Goal: Book appointment/travel/reservation

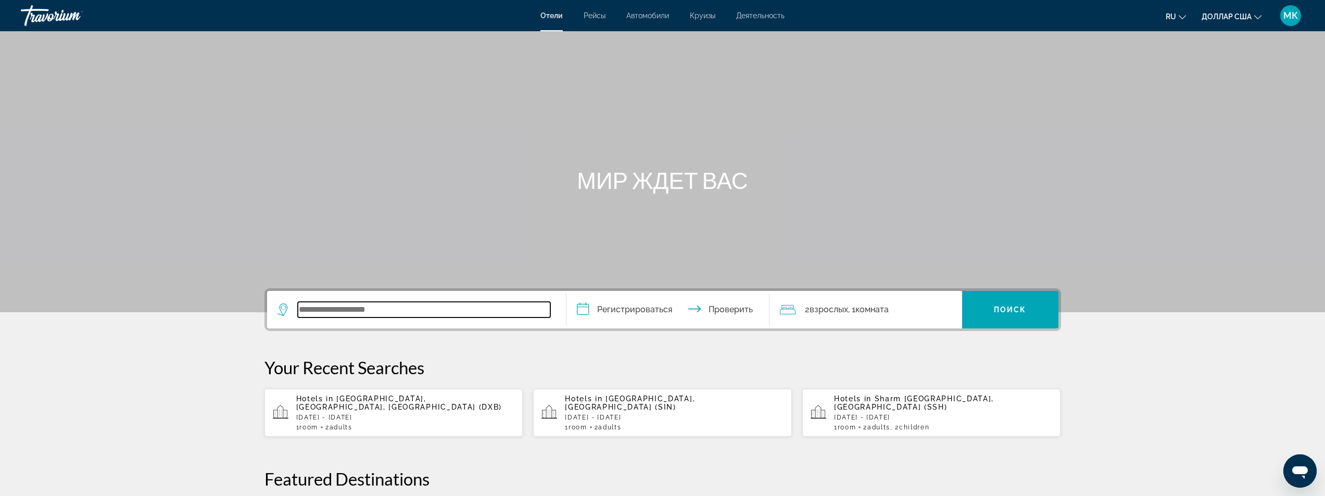
click at [320, 316] on input "Виджет поиска" at bounding box center [424, 310] width 253 height 16
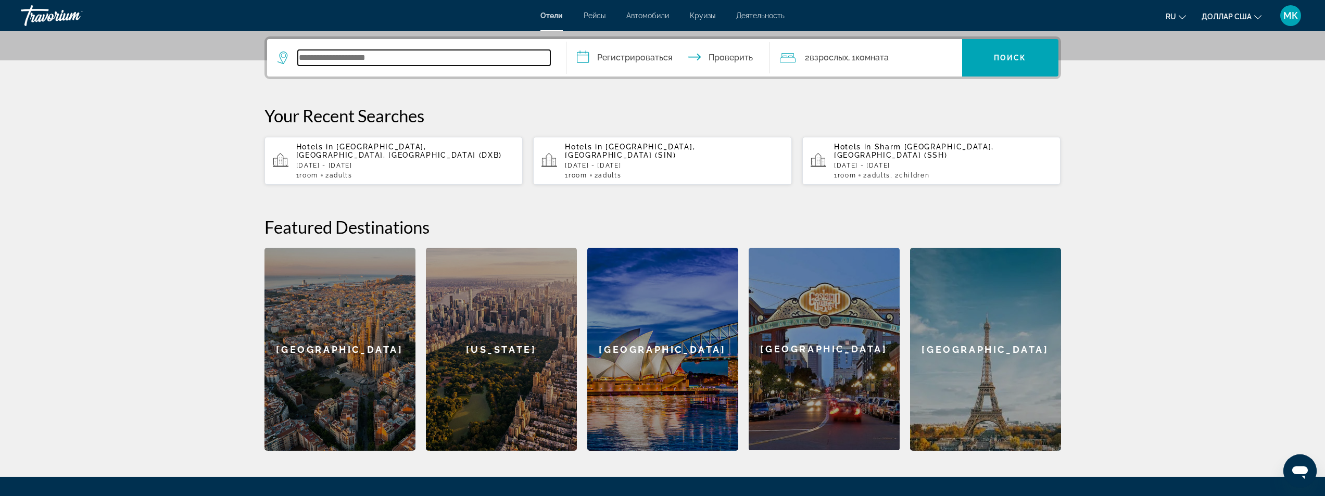
scroll to position [255, 0]
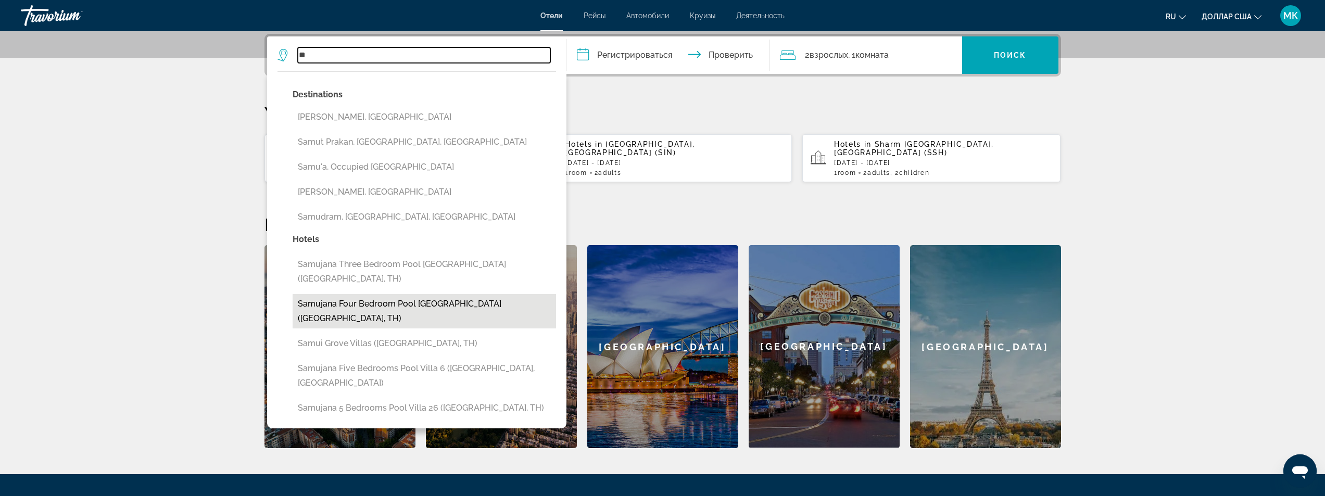
type input "*"
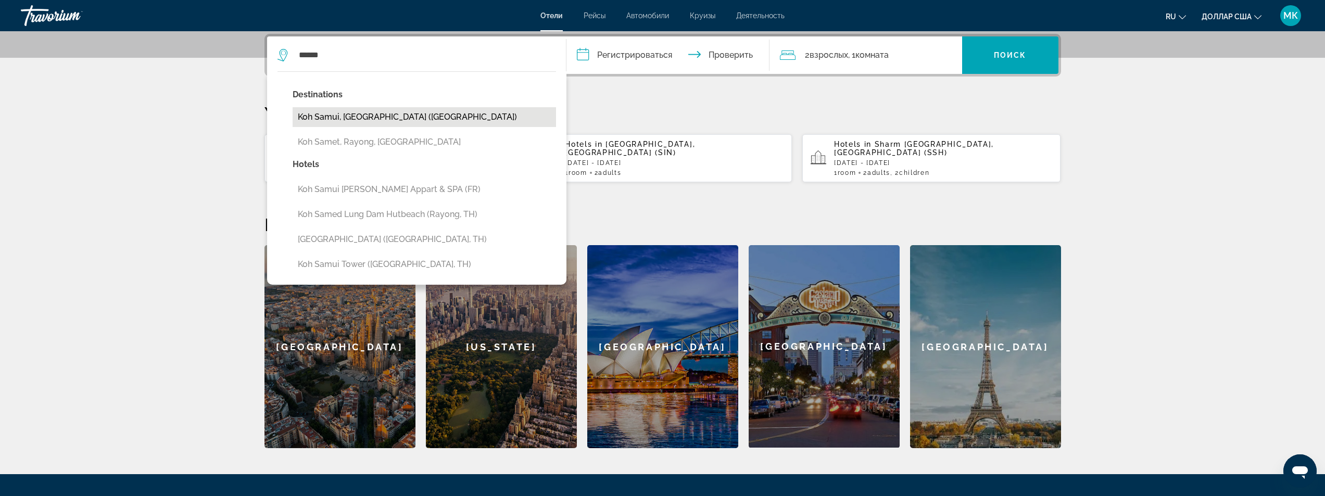
click at [322, 118] on button "Koh Samui, [GEOGRAPHIC_DATA] ([GEOGRAPHIC_DATA])" at bounding box center [424, 117] width 263 height 20
type input "**********"
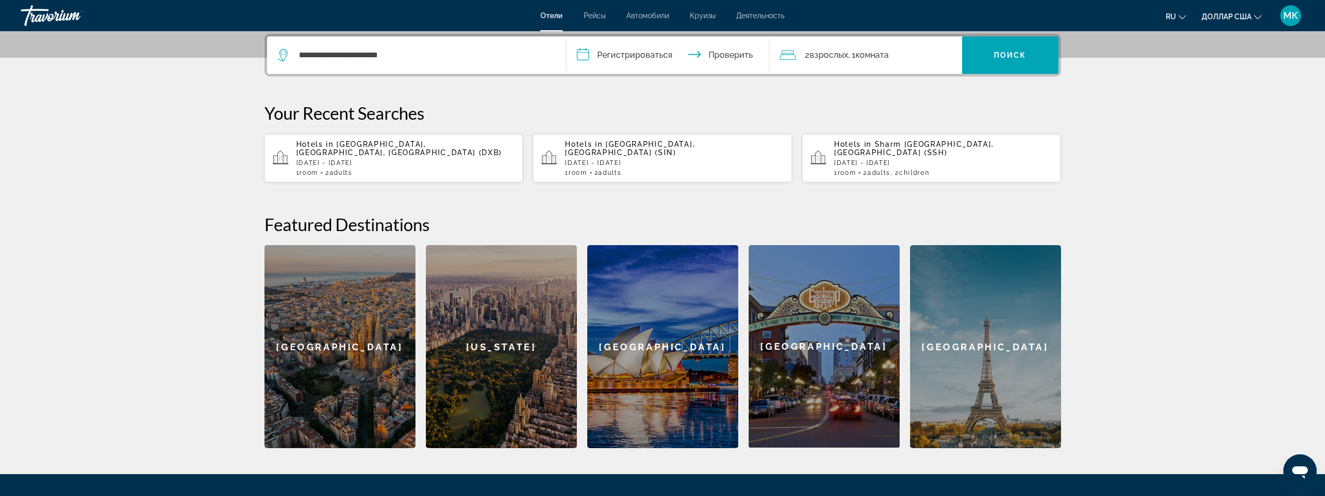
click at [586, 56] on input "**********" at bounding box center [669, 56] width 207 height 41
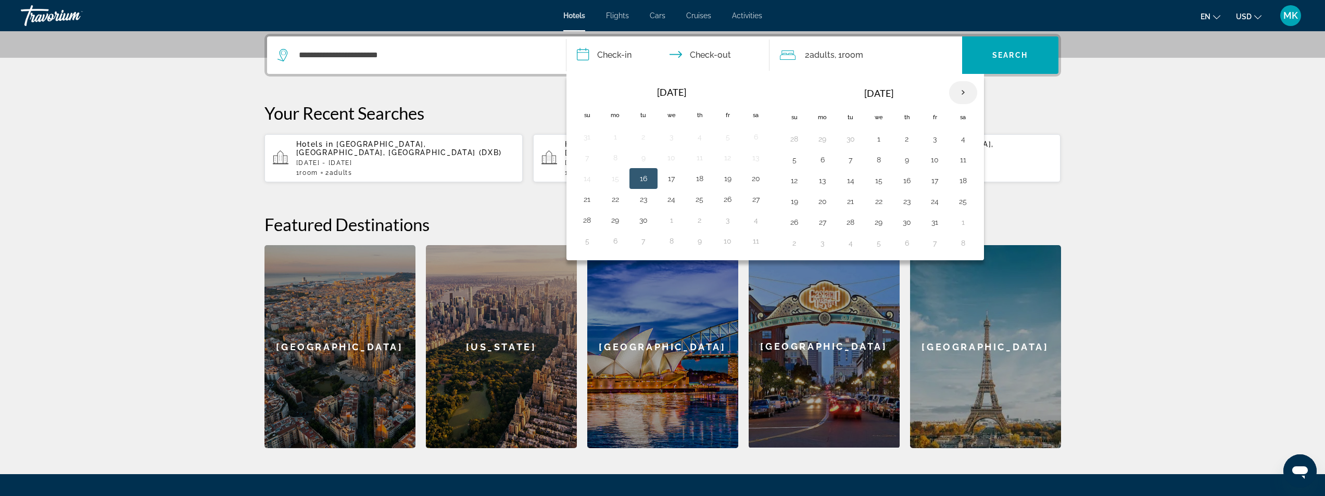
click at [969, 90] on th "Next month" at bounding box center [963, 92] width 28 height 23
click at [794, 183] on button "14" at bounding box center [794, 180] width 17 height 15
click at [910, 182] on button "18" at bounding box center [907, 180] width 17 height 15
type input "**********"
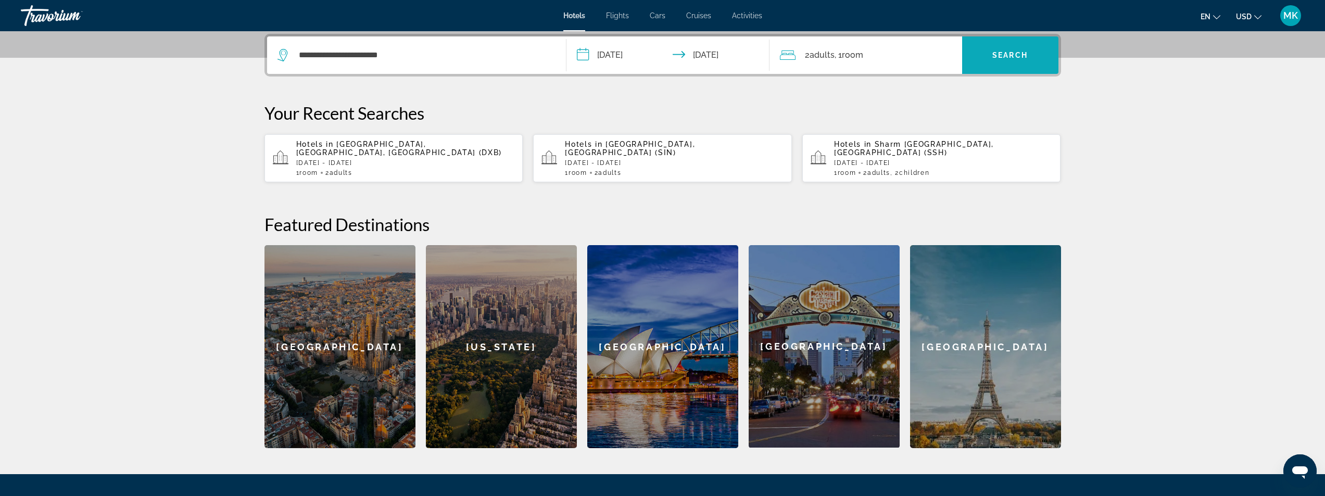
click at [1008, 51] on span "Search widget" at bounding box center [1010, 55] width 96 height 25
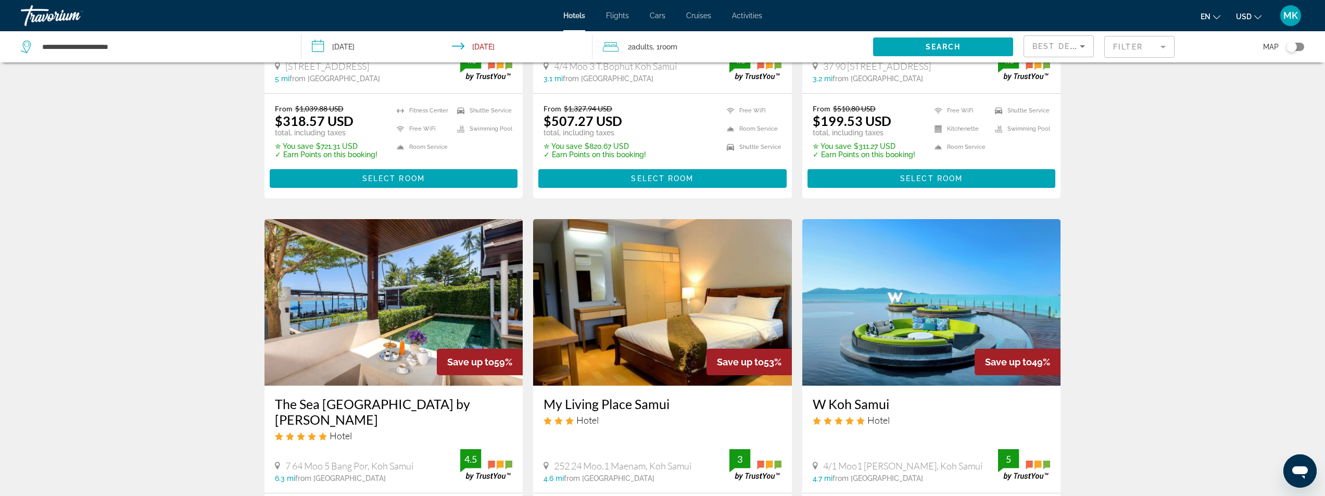
scroll to position [156, 0]
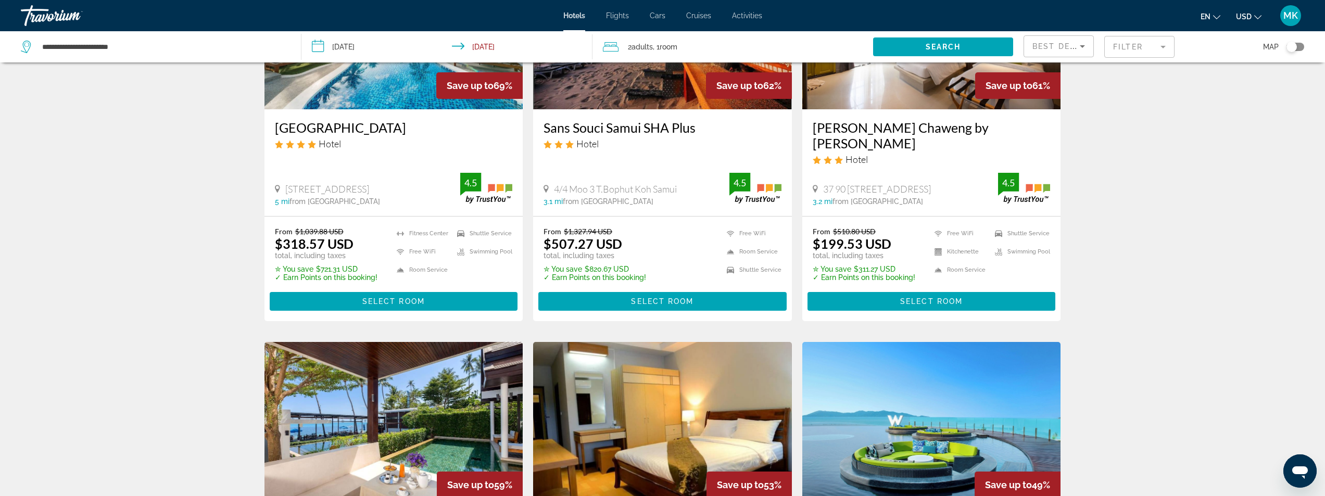
click at [1125, 46] on mat-form-field "Filter" at bounding box center [1139, 47] width 70 height 22
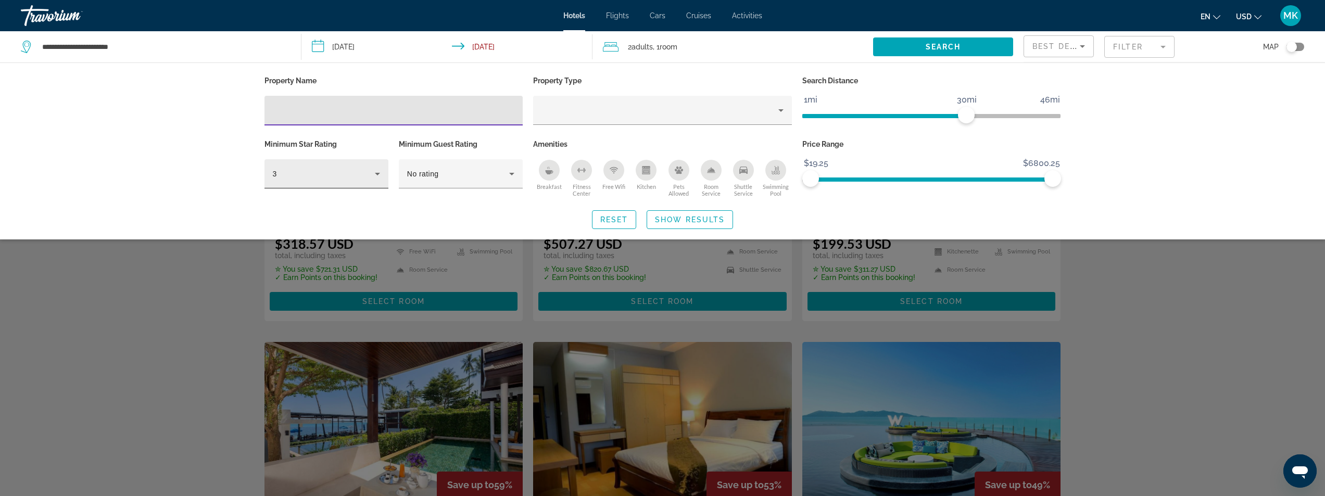
click at [357, 181] on div "3" at bounding box center [326, 173] width 107 height 29
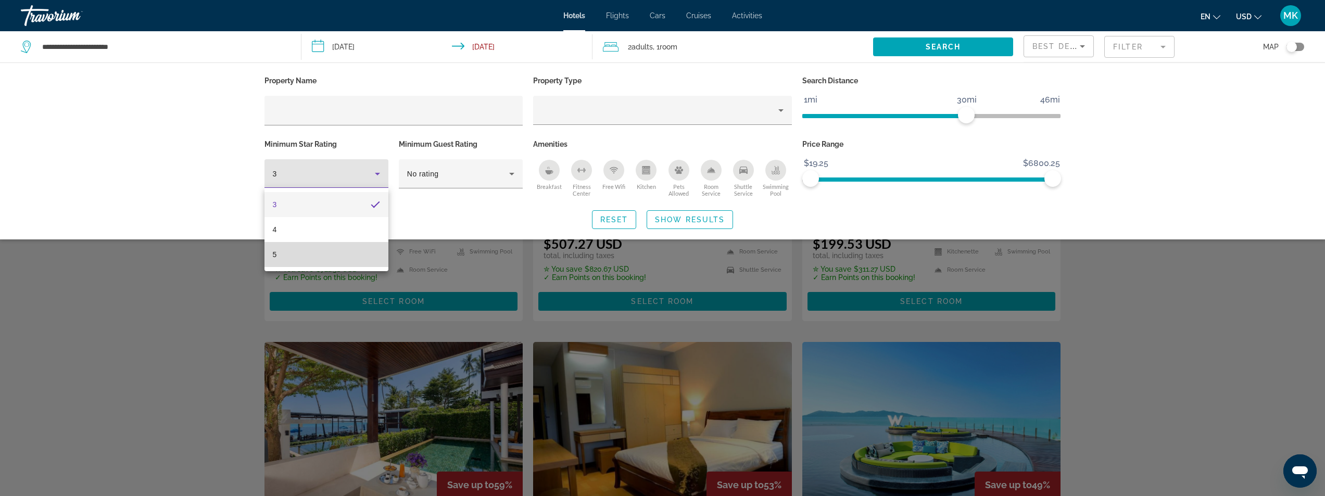
click at [337, 256] on mat-option "5" at bounding box center [326, 254] width 124 height 25
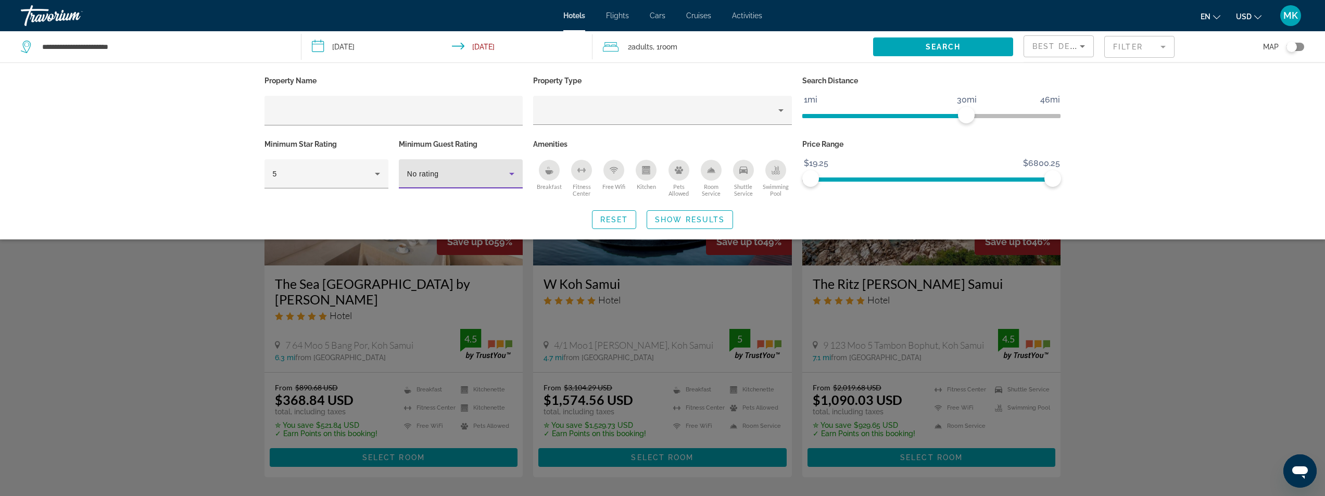
click at [487, 172] on div "No rating" at bounding box center [458, 174] width 102 height 12
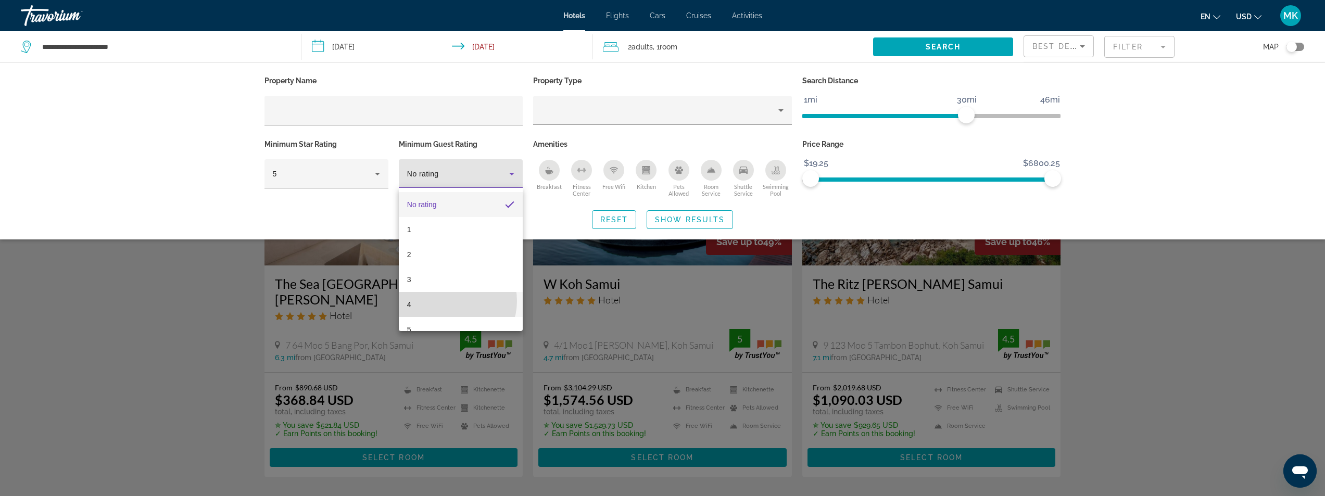
click at [450, 301] on mat-option "4" at bounding box center [461, 304] width 124 height 25
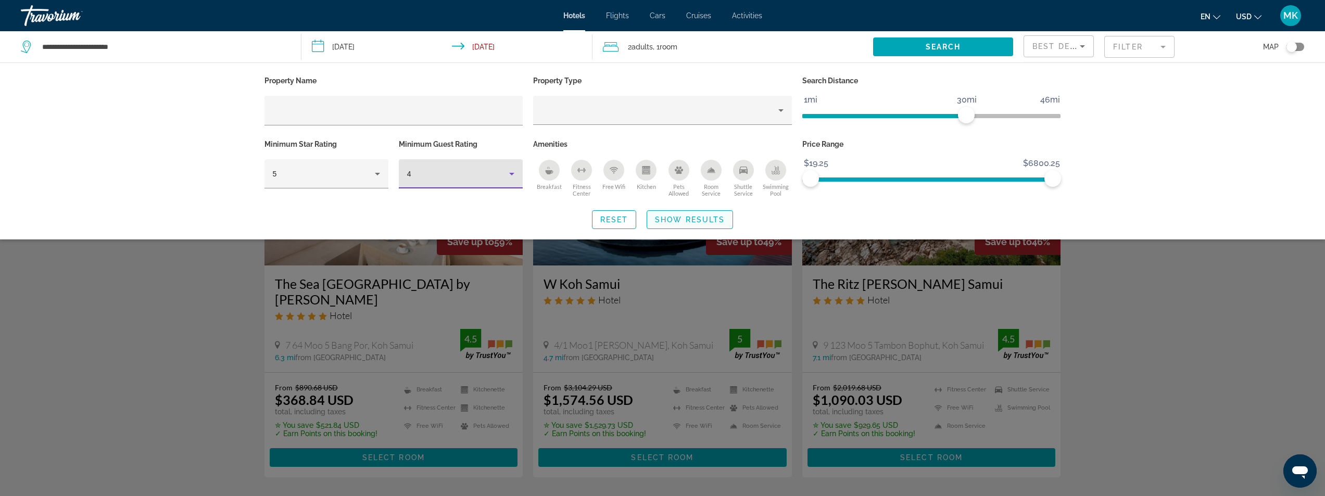
click at [700, 217] on span "Show Results" at bounding box center [690, 220] width 70 height 8
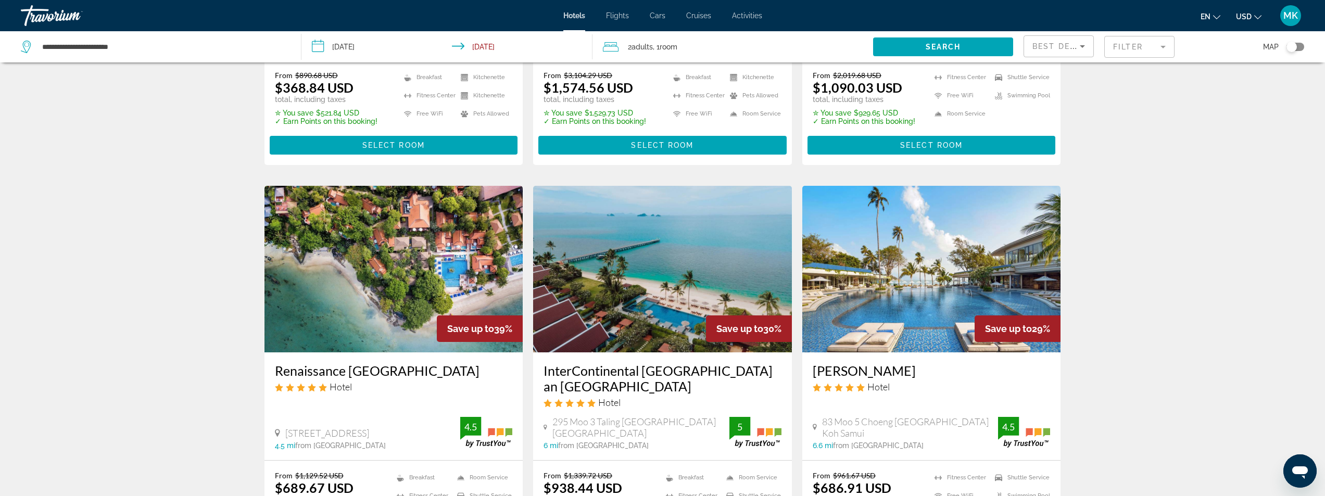
scroll to position [469, 0]
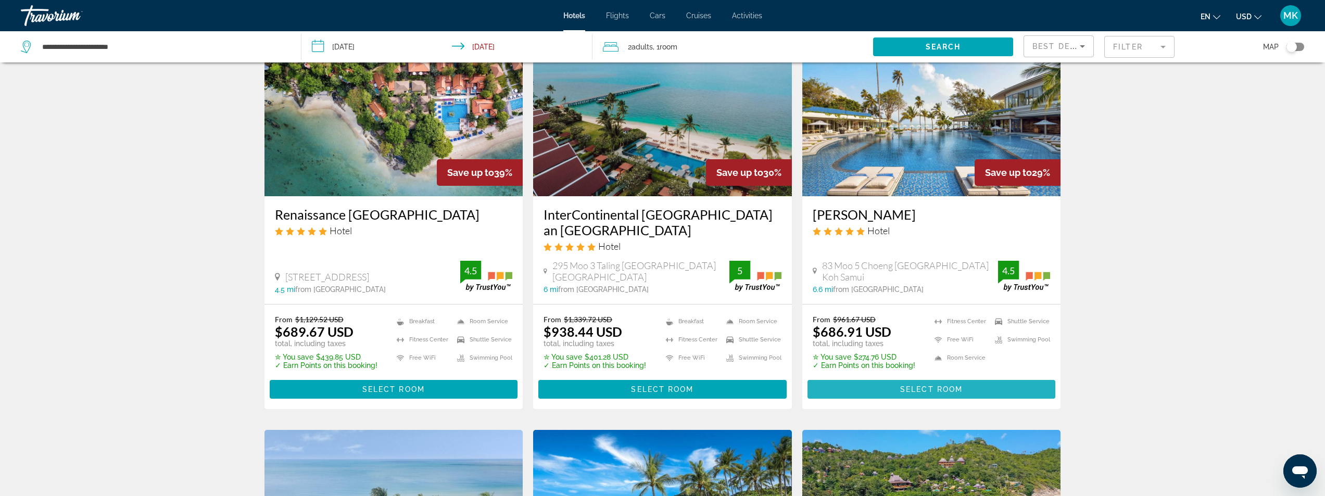
click at [862, 388] on span "Main content" at bounding box center [932, 389] width 248 height 25
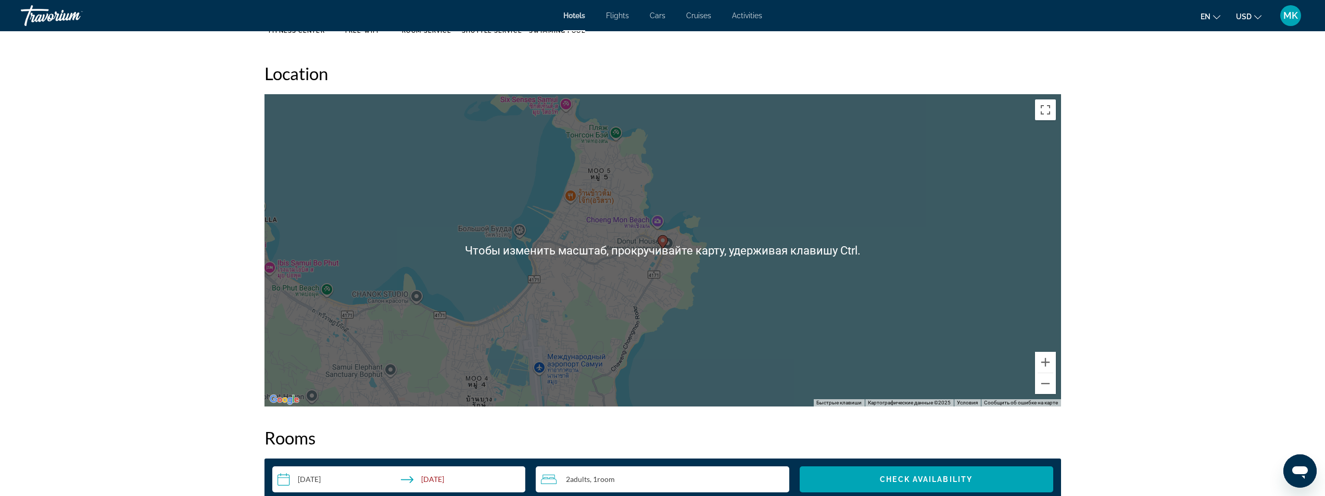
scroll to position [937, 0]
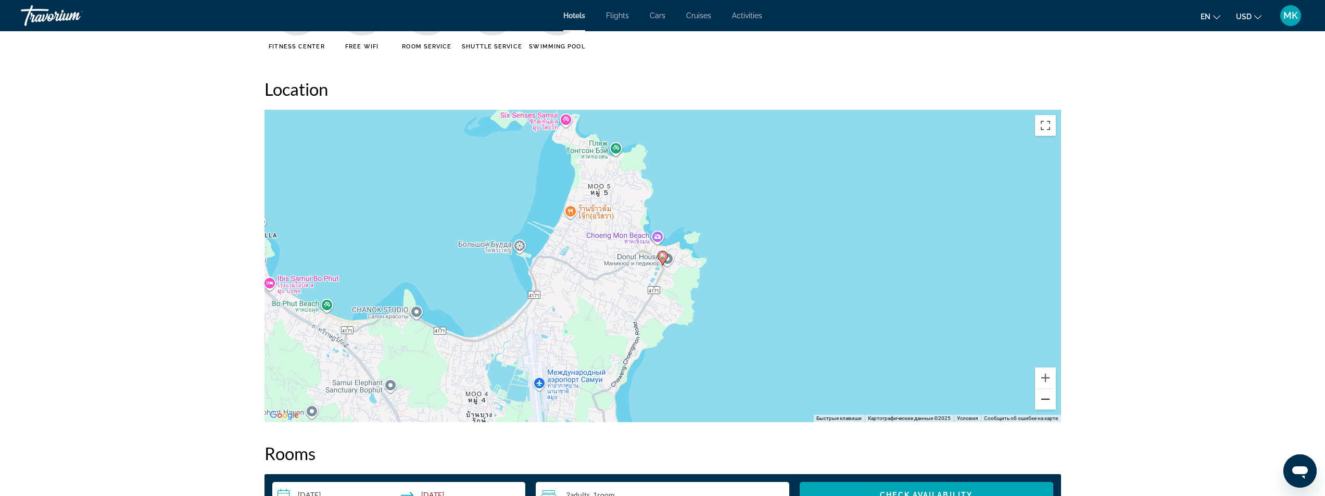
click at [1040, 399] on button "Уменьшить" at bounding box center [1045, 399] width 21 height 21
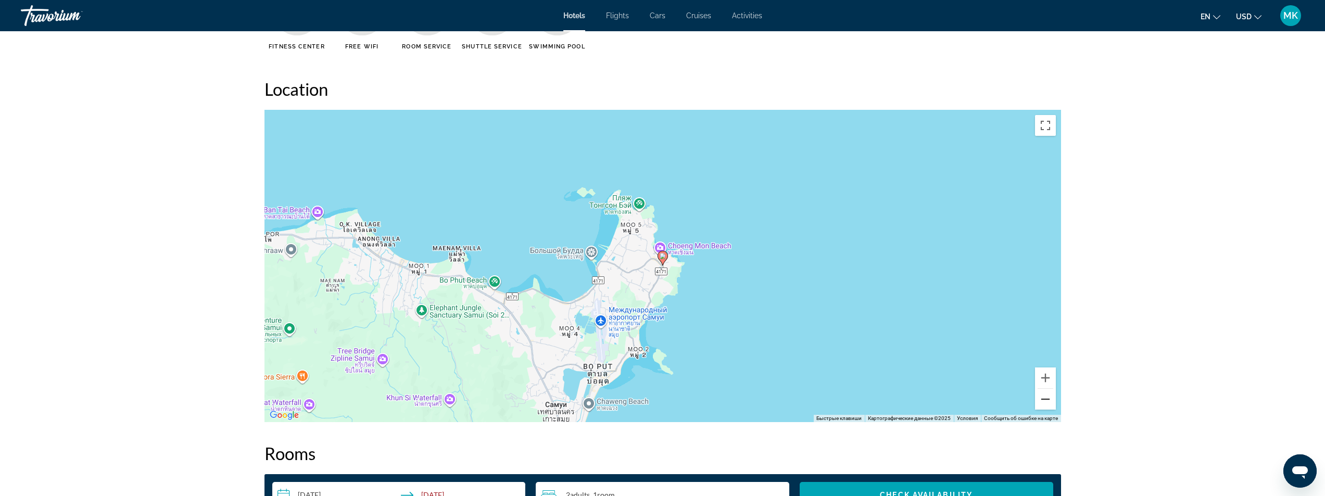
click at [1051, 407] on button "Уменьшить" at bounding box center [1045, 399] width 21 height 21
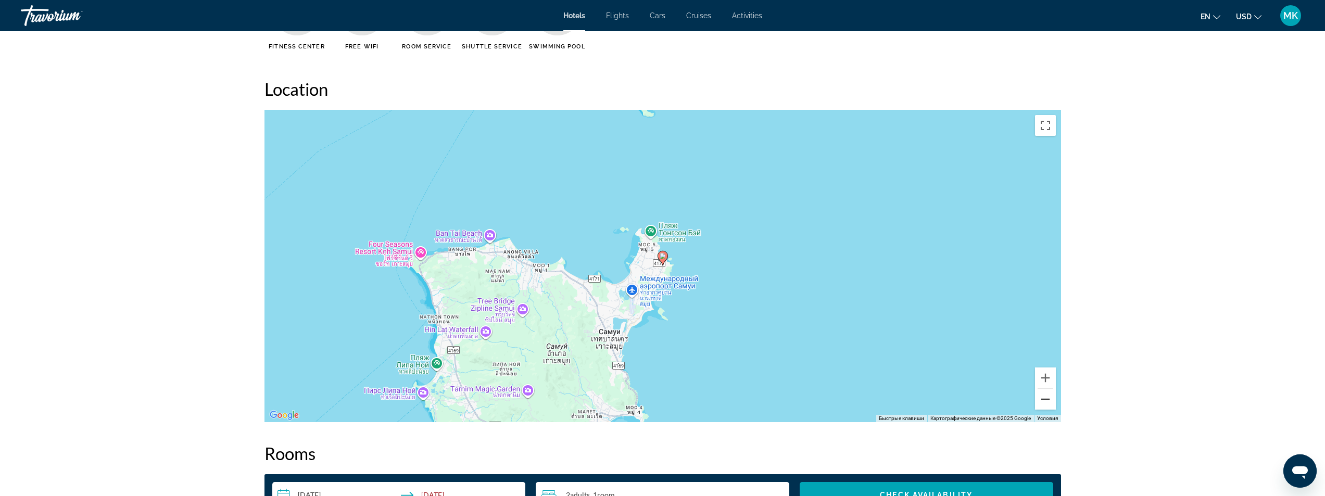
click at [1046, 401] on button "Уменьшить" at bounding box center [1045, 399] width 21 height 21
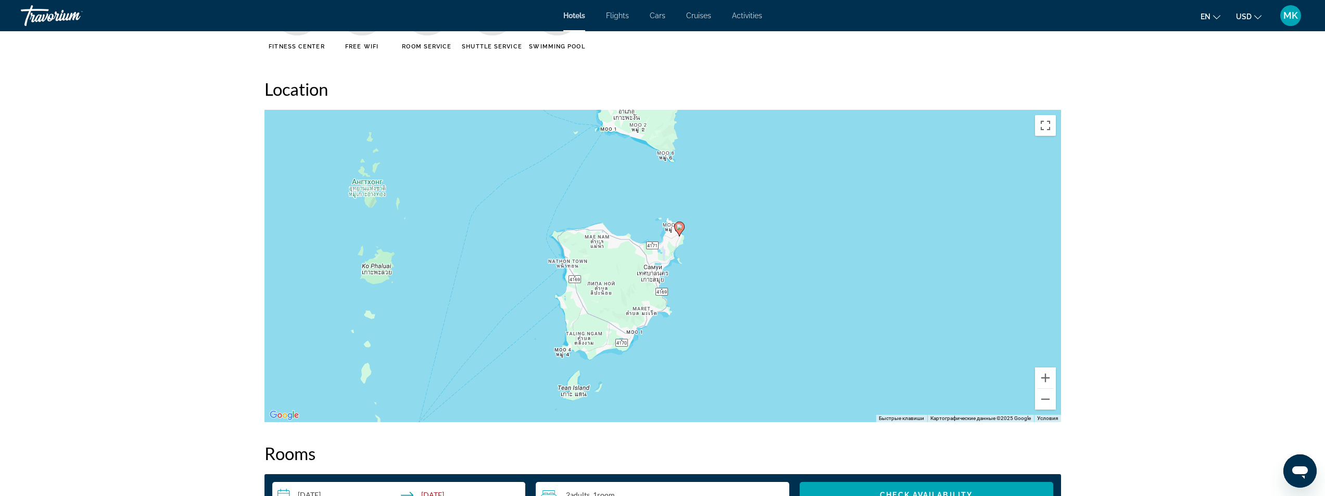
drag, startPoint x: 676, startPoint y: 314, endPoint x: 693, endPoint y: 289, distance: 30.5
click at [693, 289] on div "Чтобы активировать перетаскивание с помощью клавиатуры, нажмите Alt + Ввод. Пос…" at bounding box center [662, 266] width 797 height 312
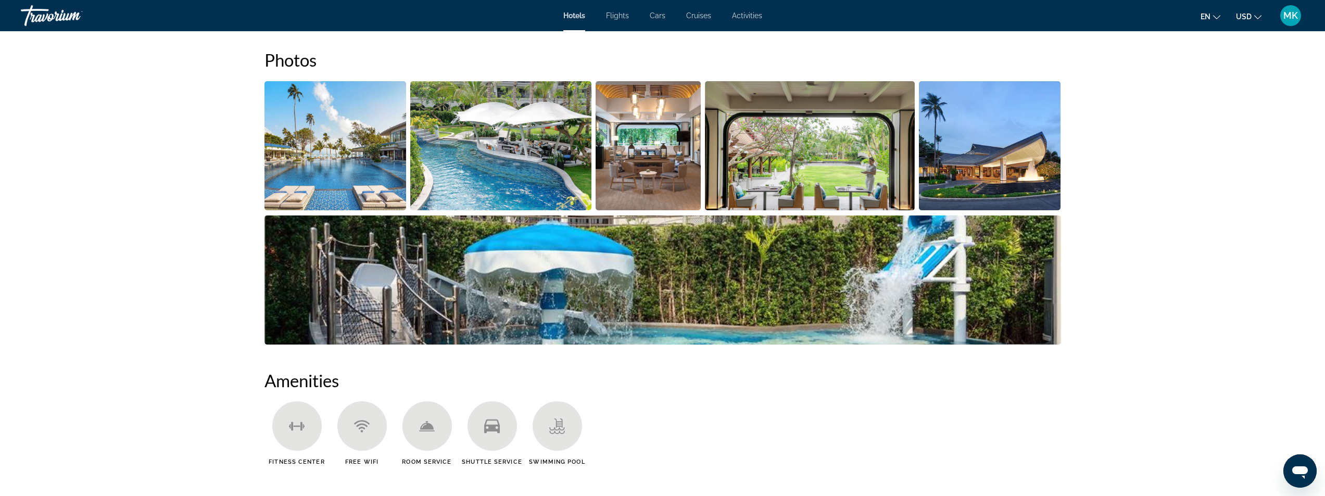
scroll to position [469, 0]
